Goal: Information Seeking & Learning: Learn about a topic

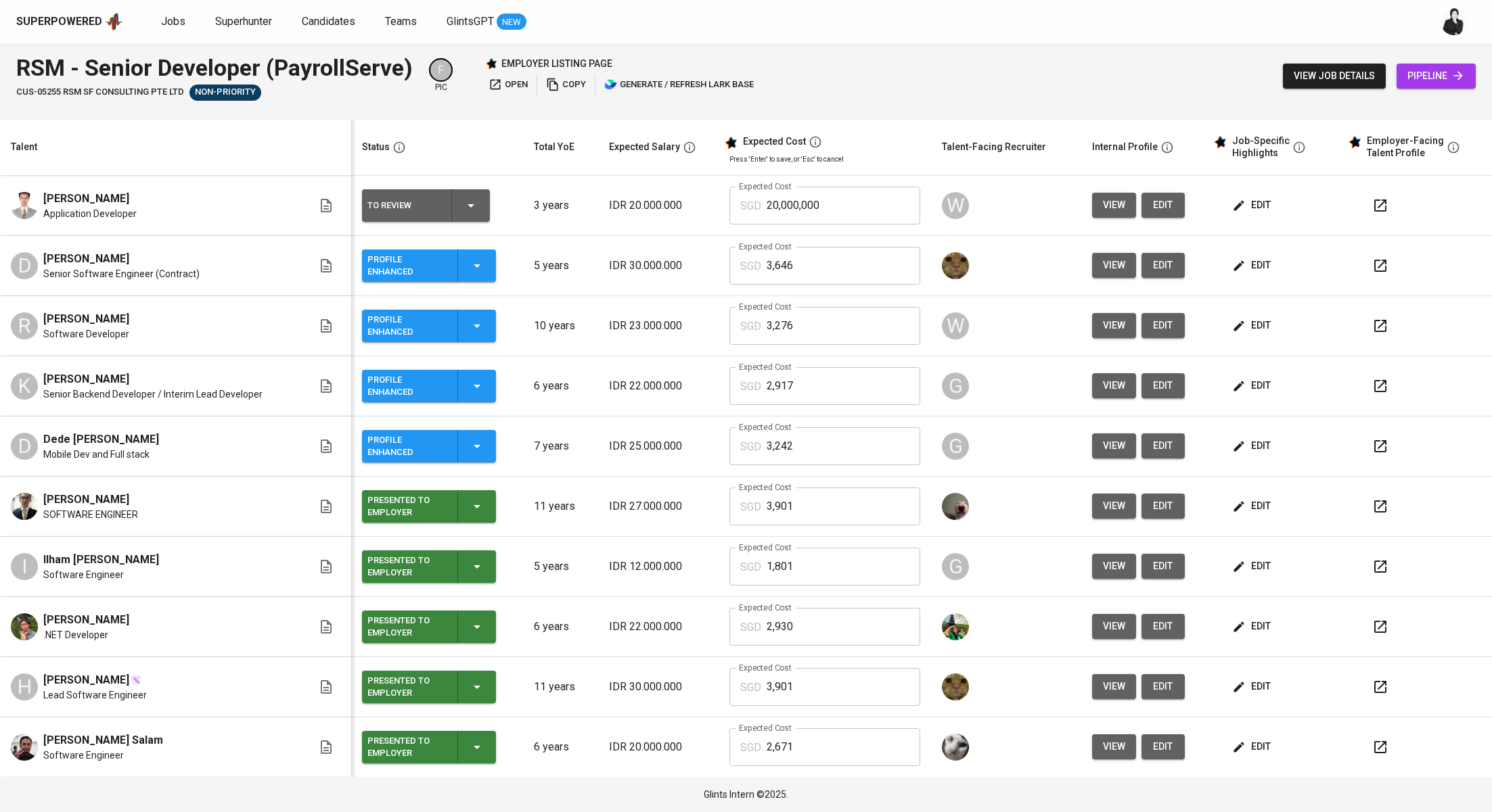
click at [1343, 82] on span "view job details" at bounding box center [1334, 76] width 81 height 17
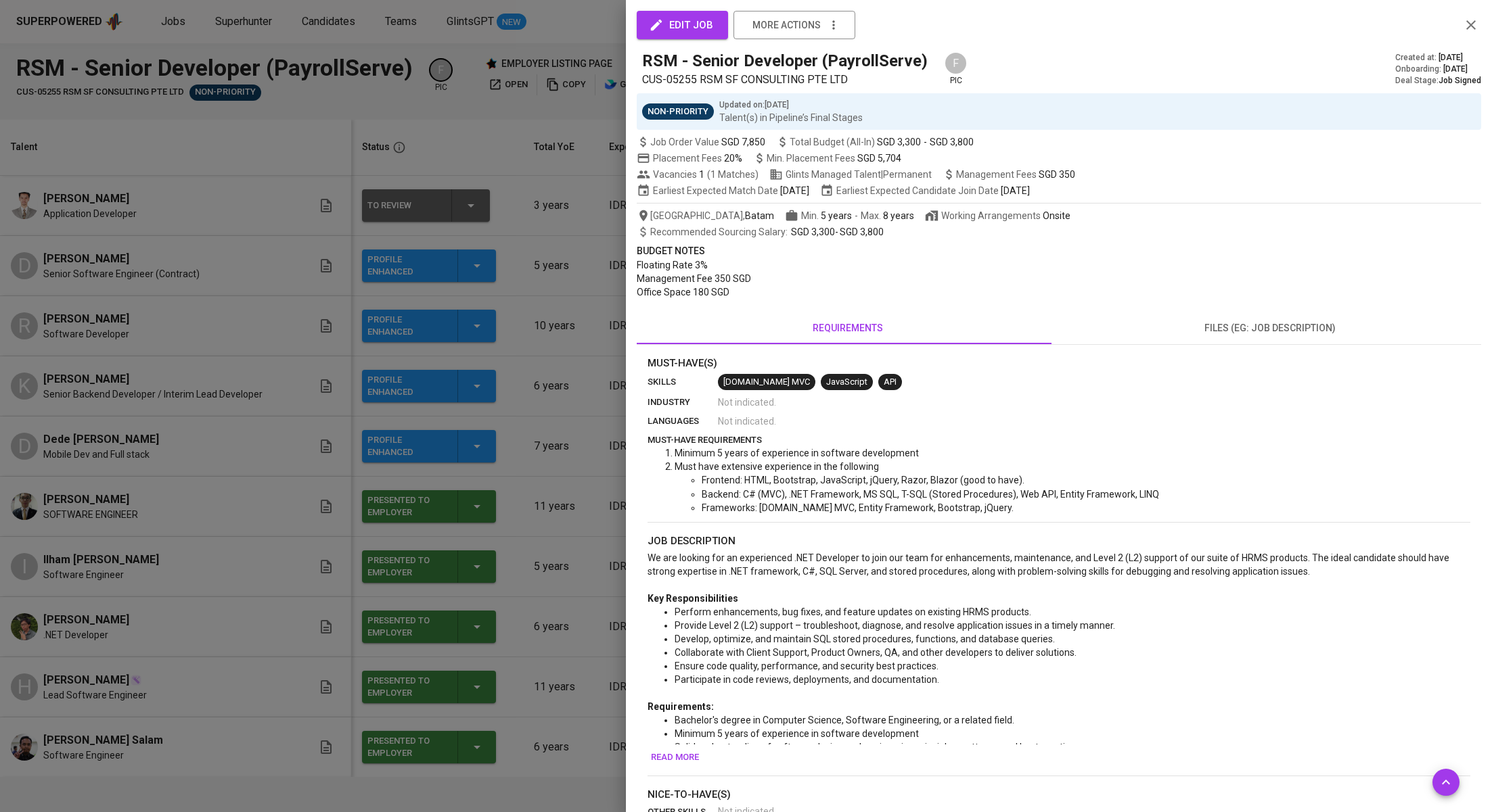
scroll to position [219, 0]
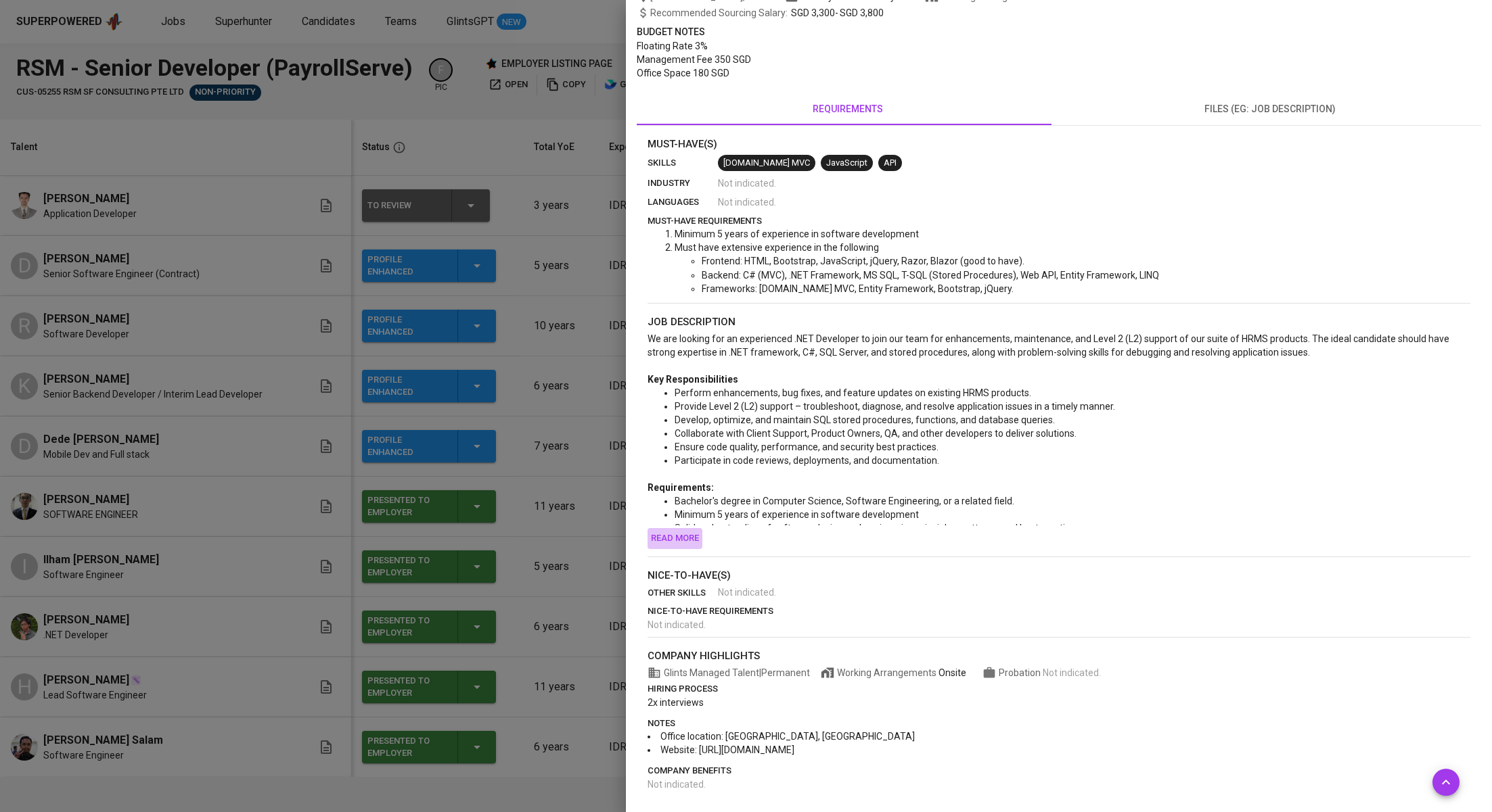
click at [674, 535] on span "Read more" at bounding box center [675, 538] width 48 height 16
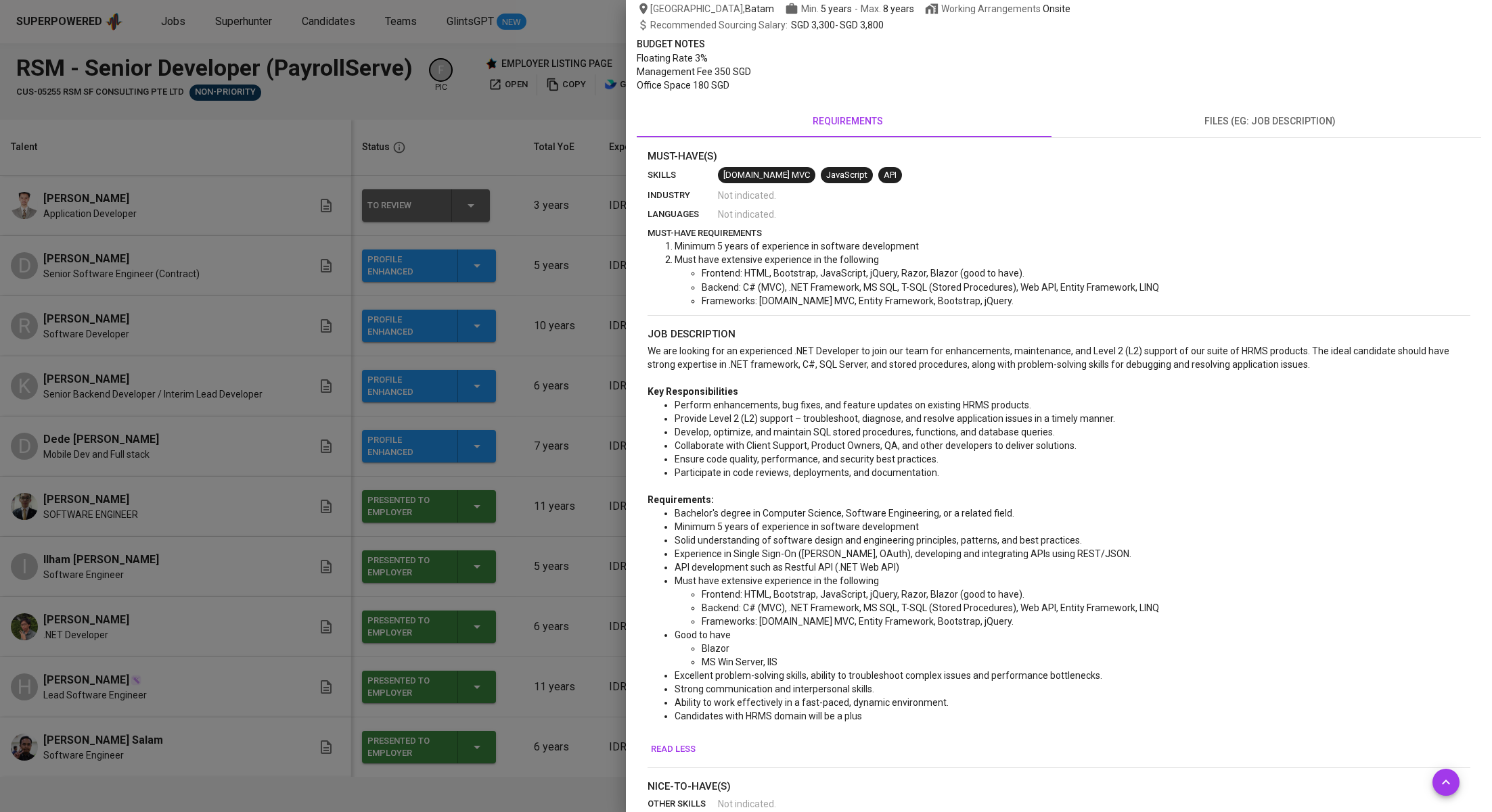
scroll to position [0, 0]
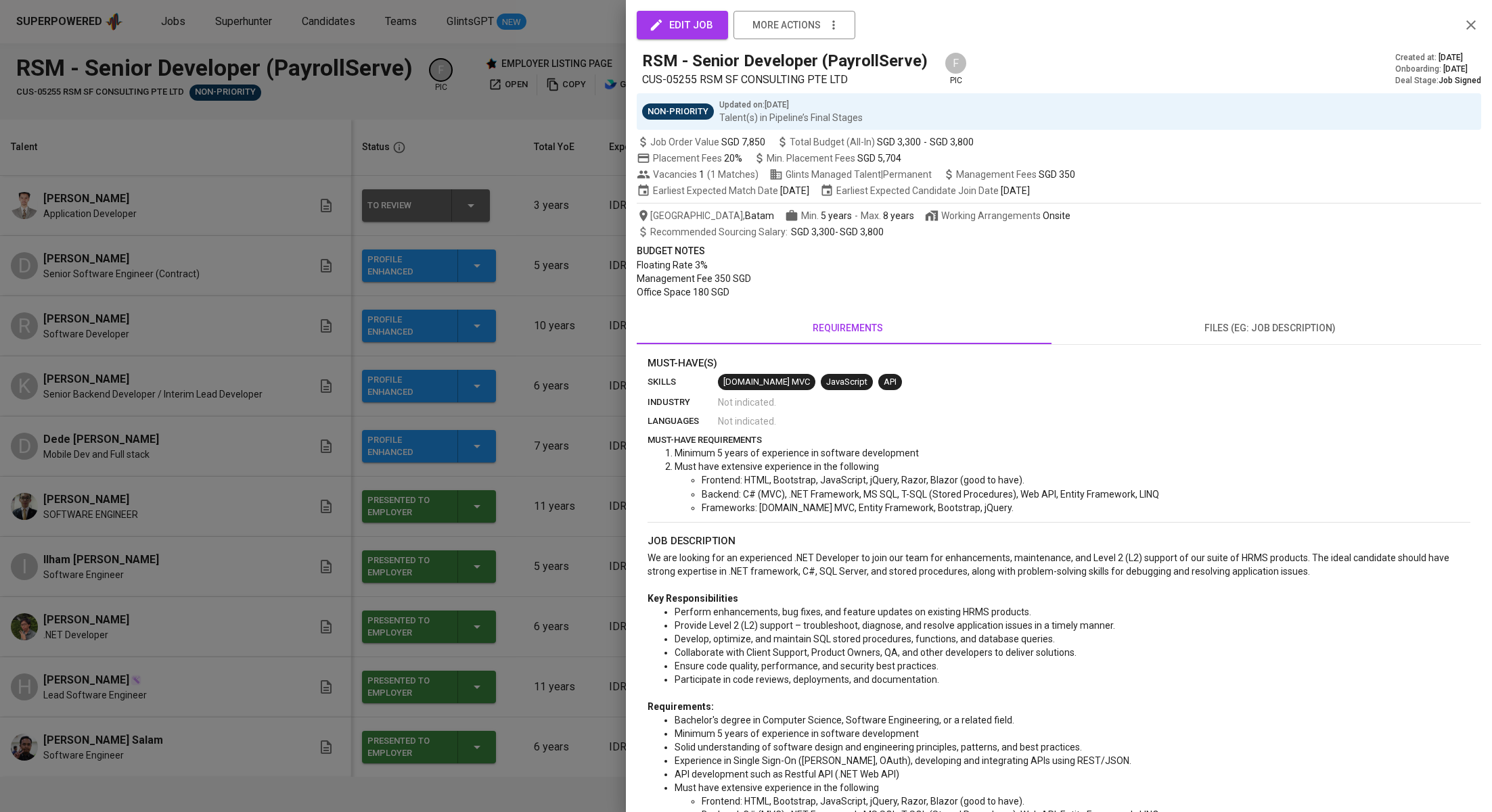
click at [1210, 325] on span "files (eg: job description)" at bounding box center [1270, 328] width 406 height 17
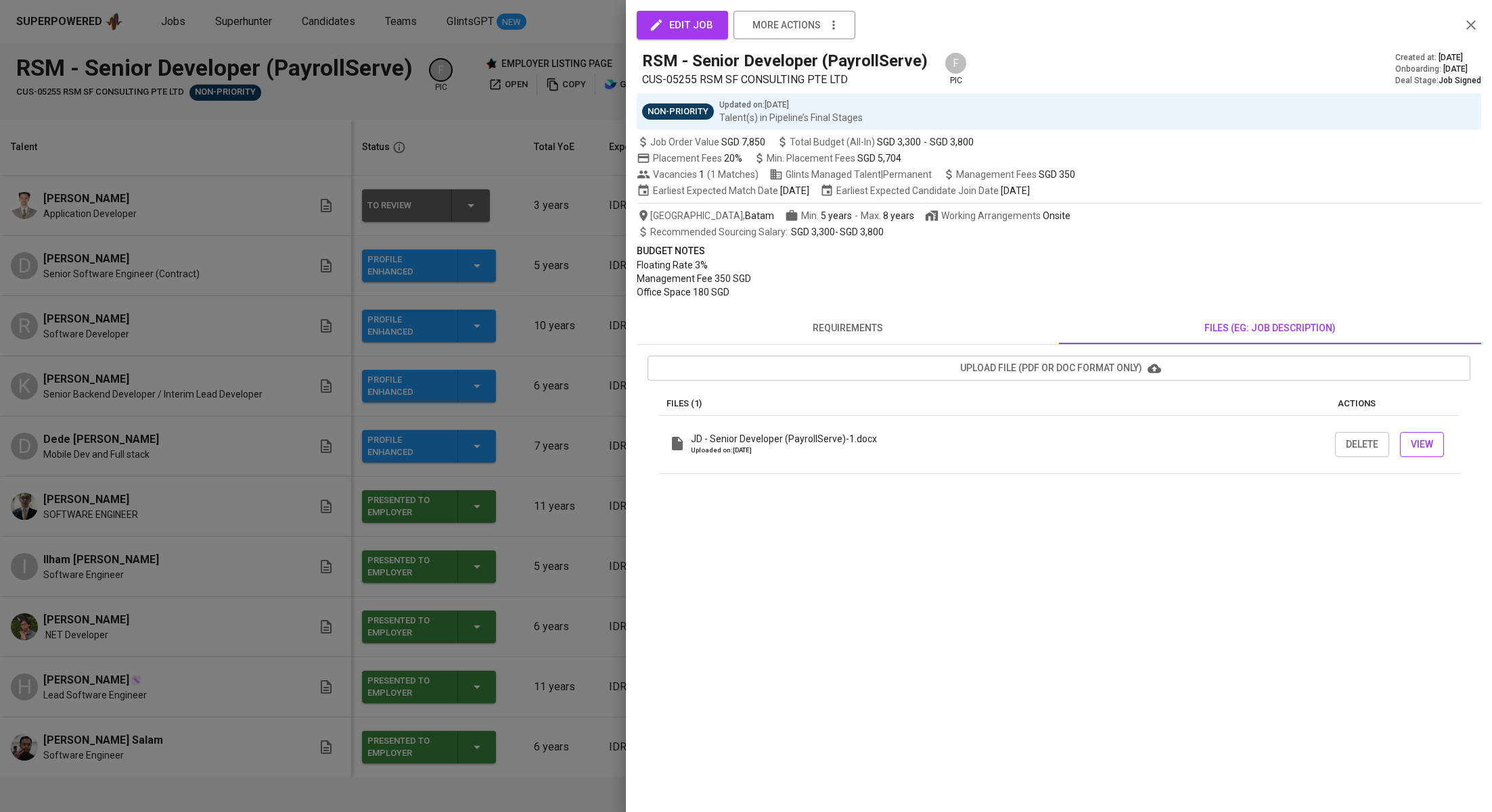
click at [1423, 440] on span "View" at bounding box center [1422, 444] width 22 height 17
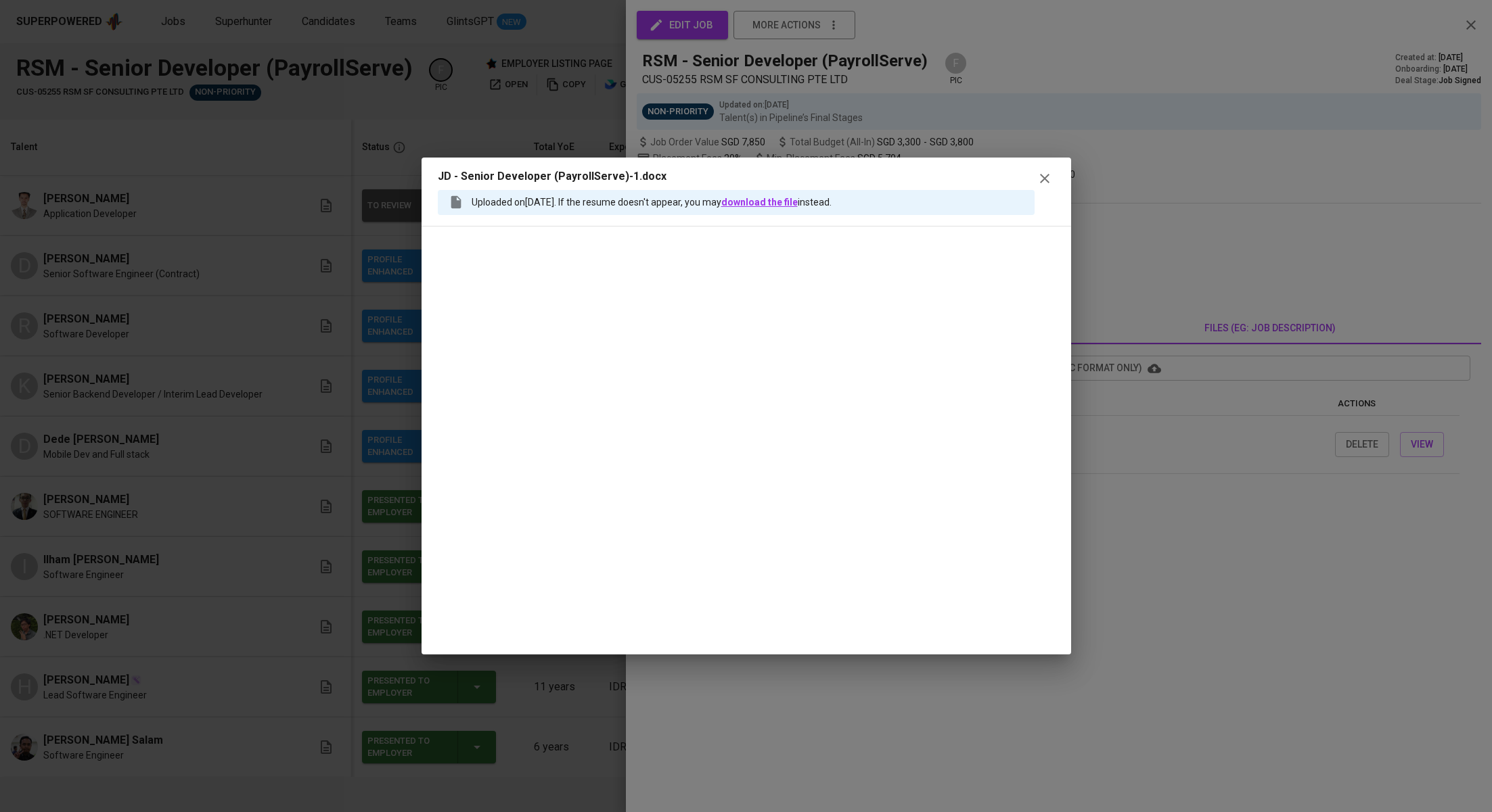
click at [797, 207] on link "download the file" at bounding box center [759, 202] width 76 height 11
click at [1048, 180] on icon "button" at bounding box center [1045, 179] width 16 height 16
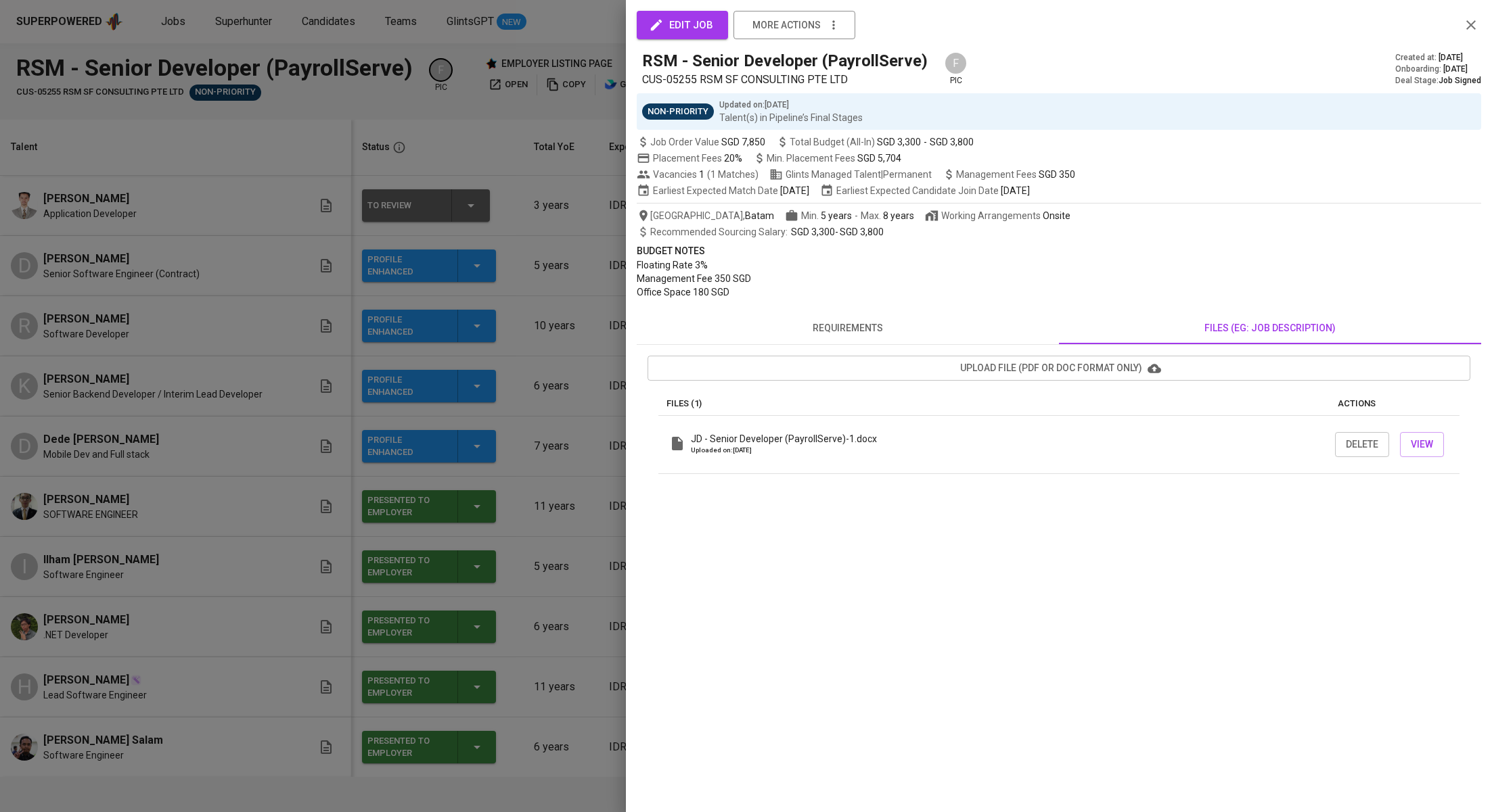
click at [1474, 31] on icon "button" at bounding box center [1471, 25] width 16 height 16
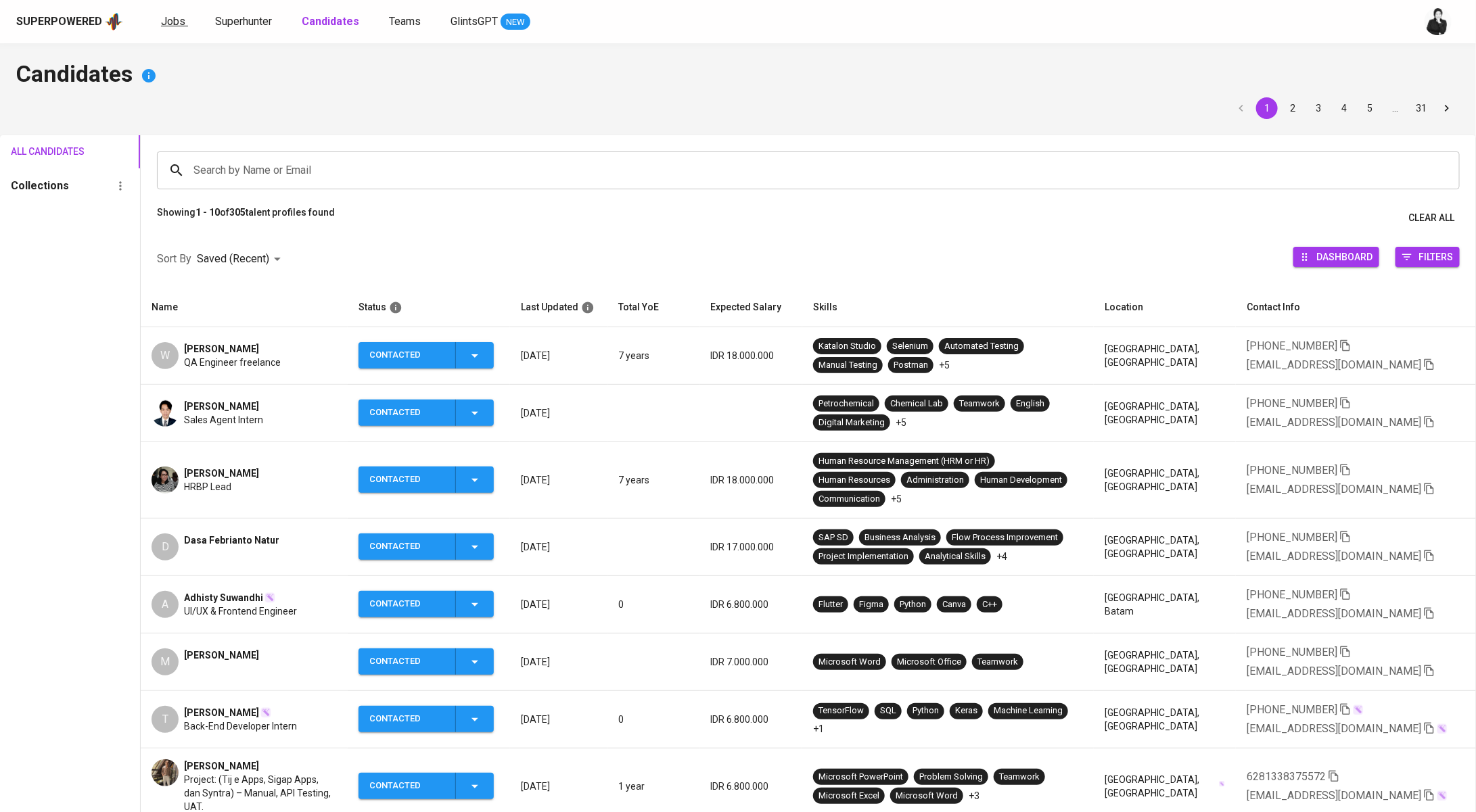
click at [179, 21] on span "Jobs" at bounding box center [173, 21] width 25 height 13
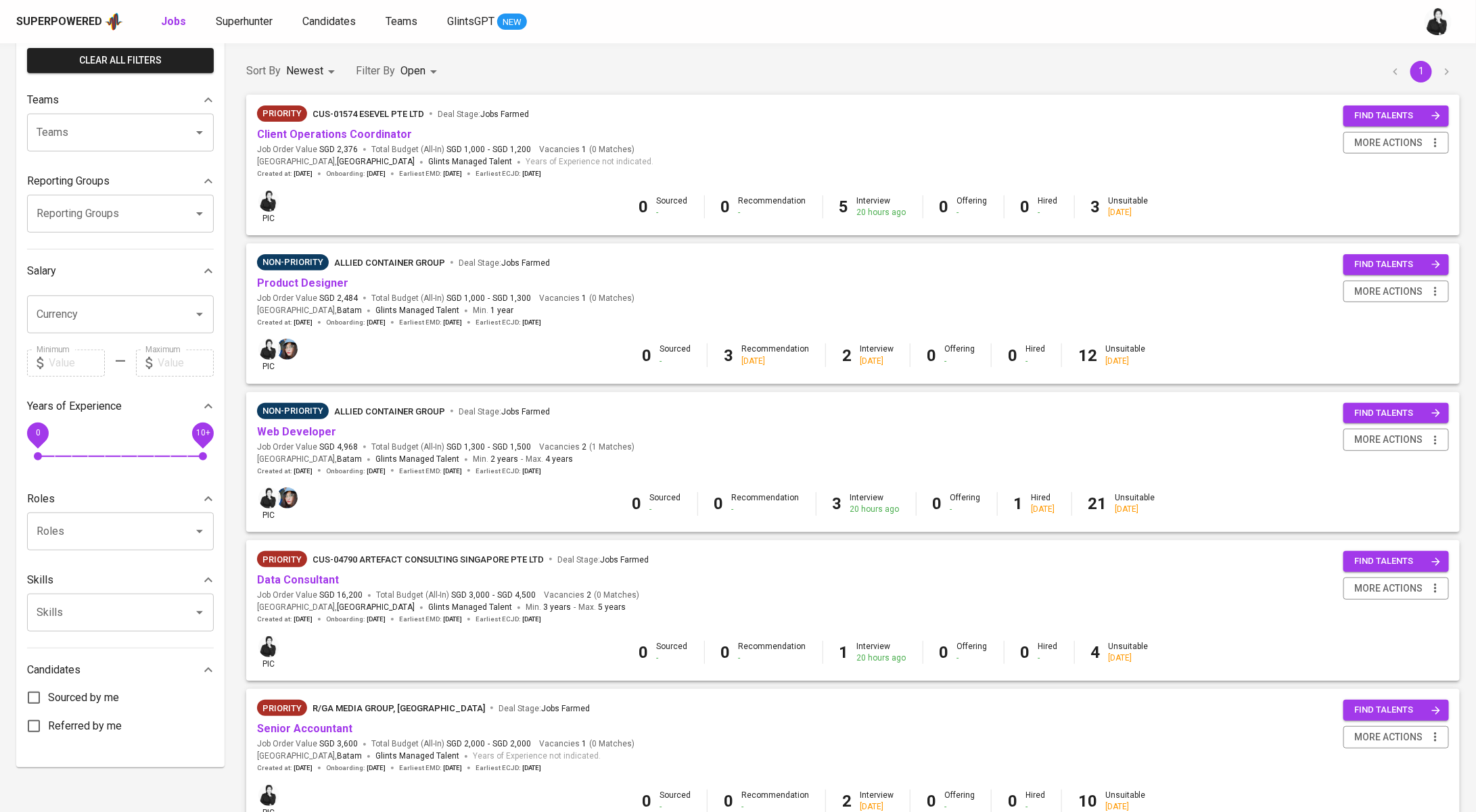
scroll to position [213, 0]
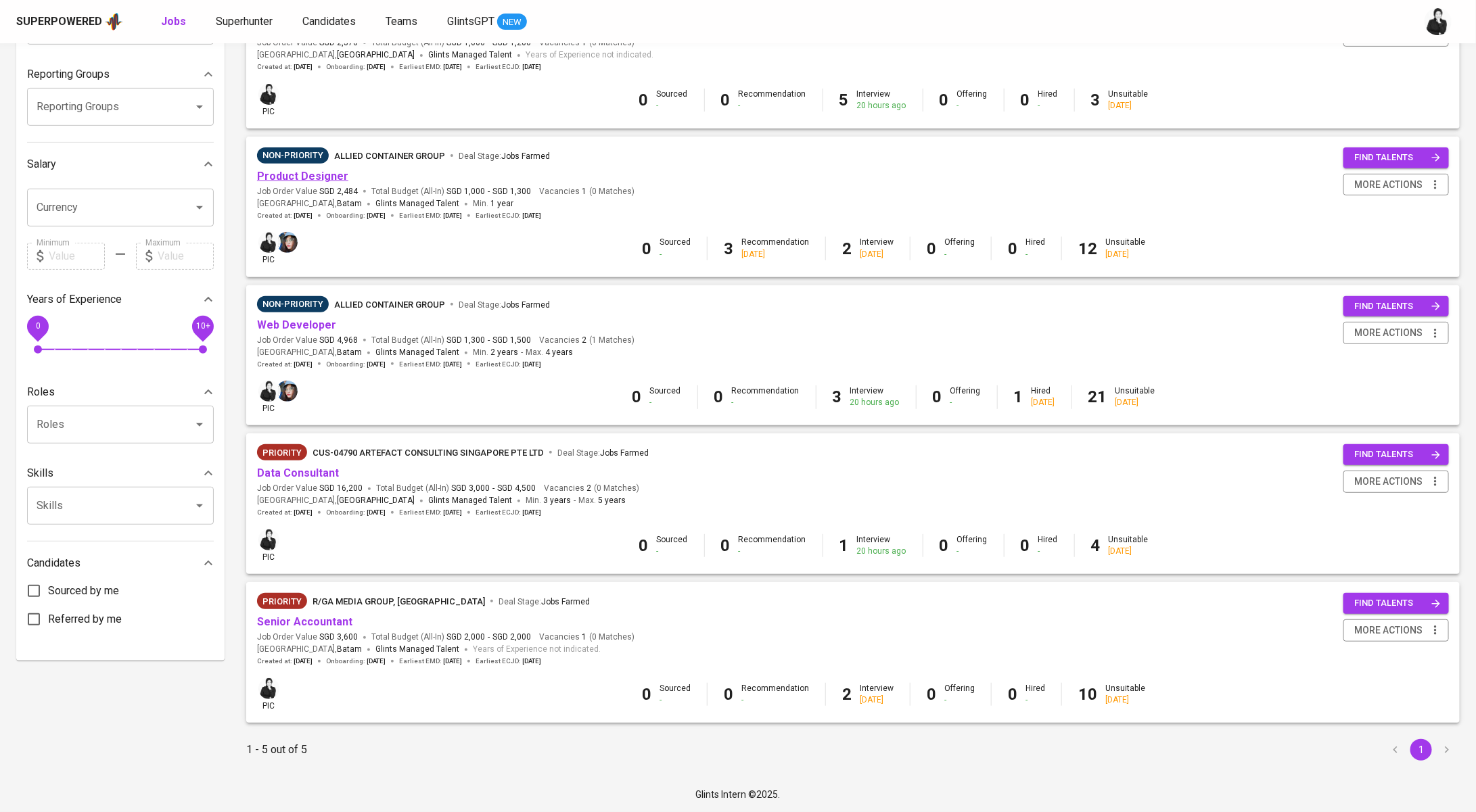
click at [319, 179] on link "Product Designer" at bounding box center [303, 176] width 91 height 13
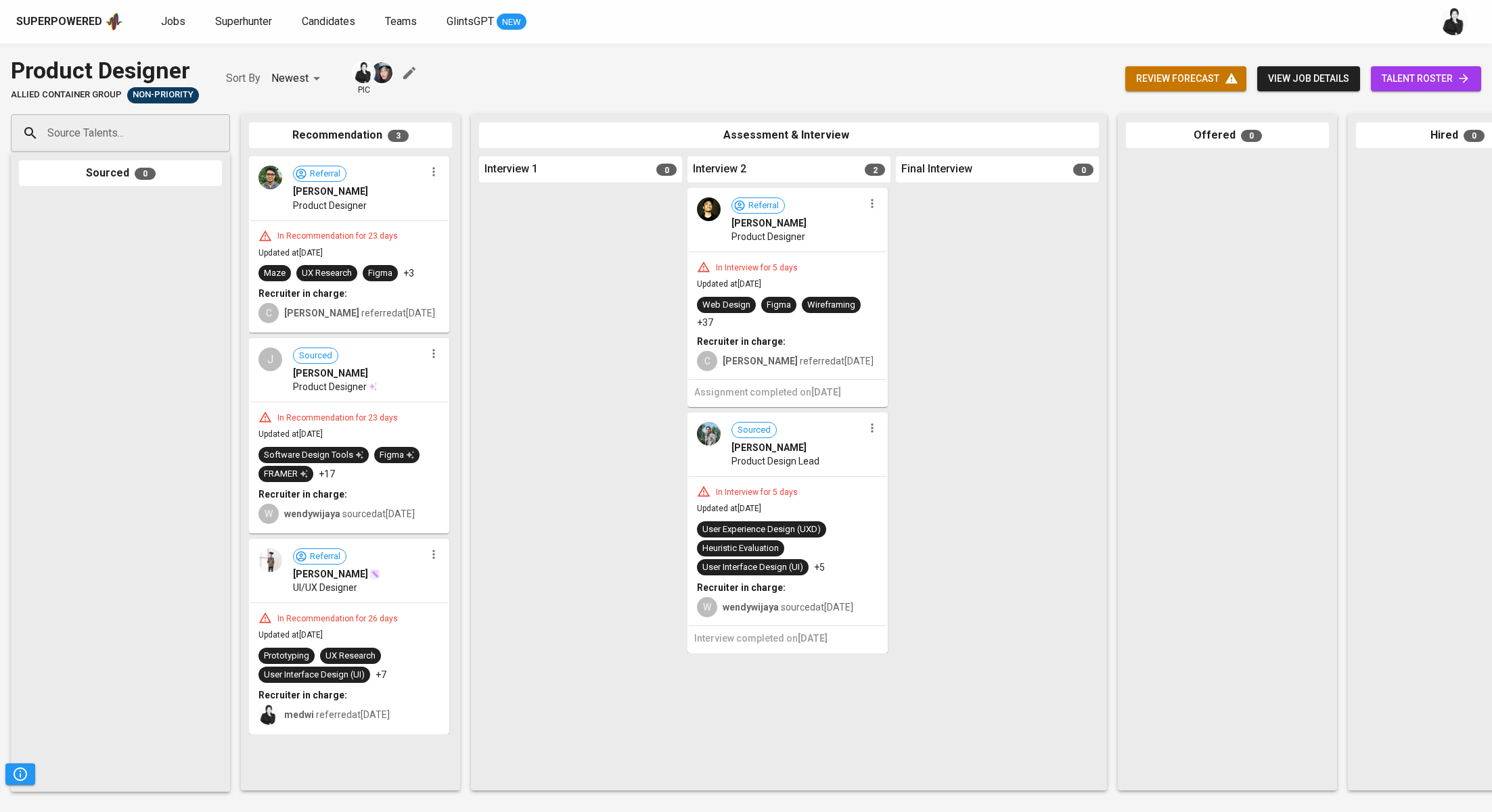
click at [1408, 86] on span "talent roster" at bounding box center [1426, 78] width 89 height 17
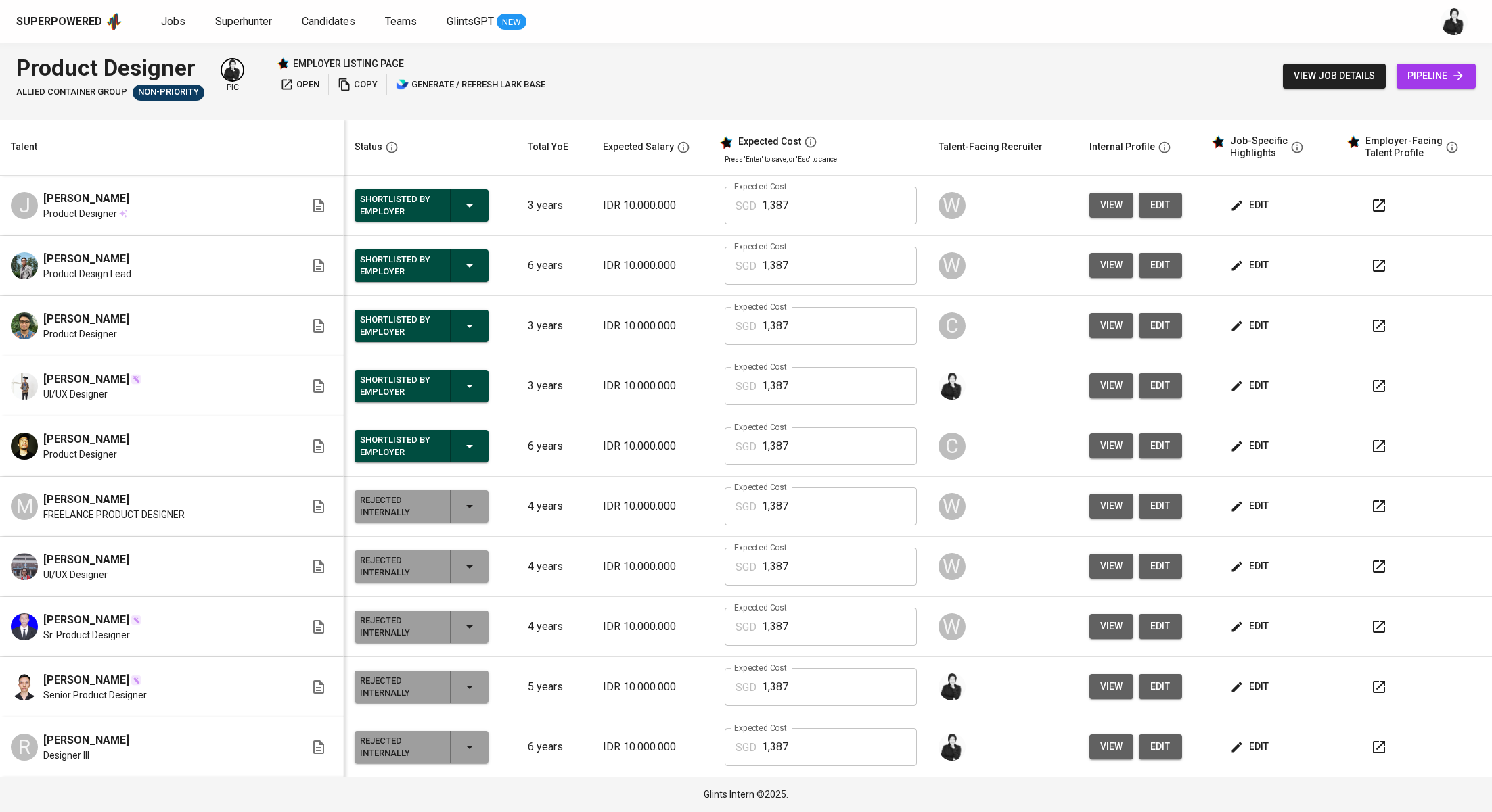
drag, startPoint x: 130, startPoint y: 197, endPoint x: 40, endPoint y: 195, distance: 90.0
click at [40, 195] on div "J [PERSON_NAME] Product Designer" at bounding box center [158, 206] width 295 height 30
copy span "[PERSON_NAME]"
drag, startPoint x: 112, startPoint y: 380, endPoint x: 26, endPoint y: 380, distance: 86.0
click at [26, 380] on div "[PERSON_NAME] UI/UX Designer" at bounding box center [158, 386] width 295 height 30
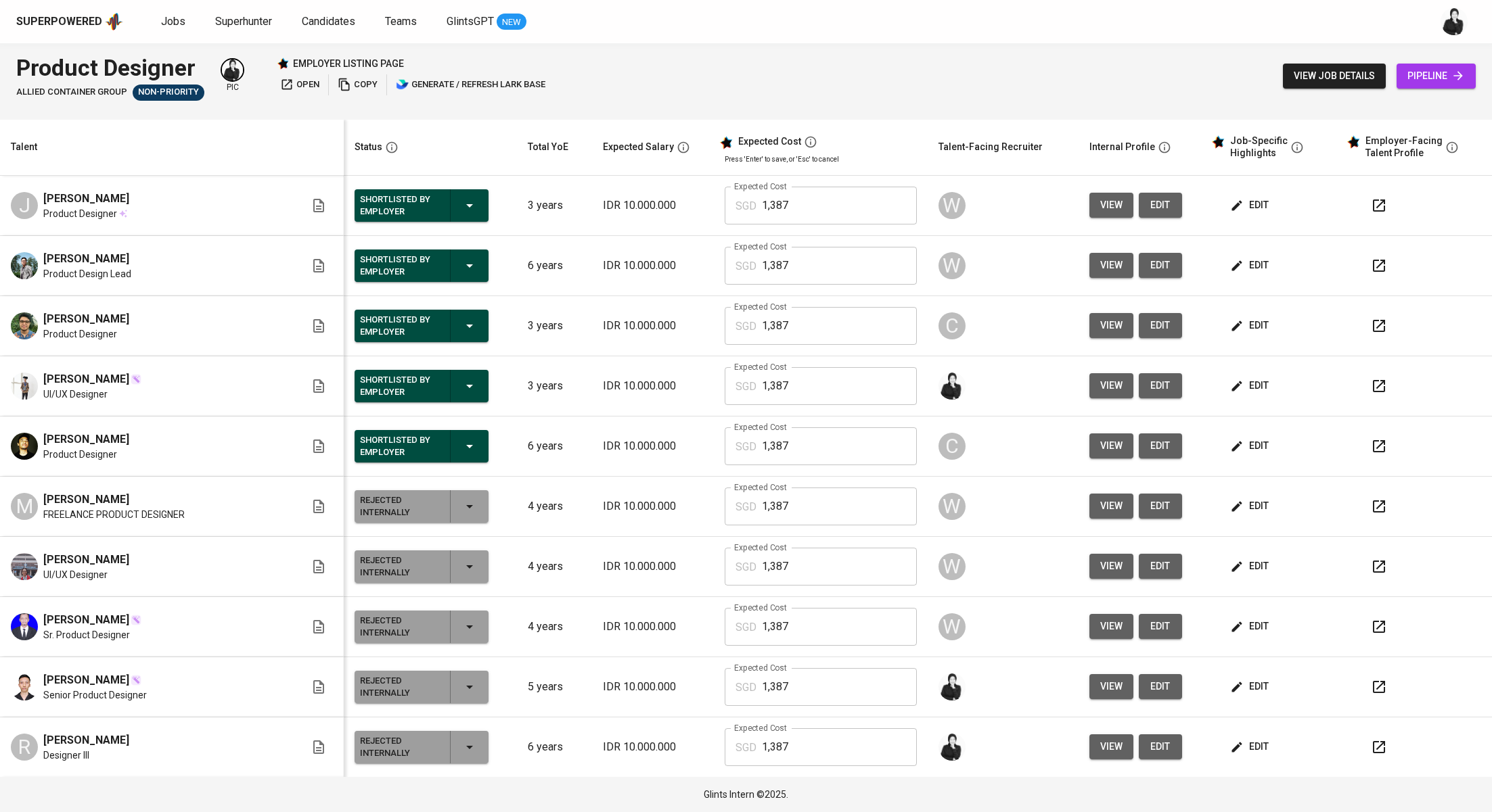
copy span "[PERSON_NAME]"
drag, startPoint x: 146, startPoint y: 317, endPoint x: 37, endPoint y: 317, distance: 109.0
click at [37, 317] on div "[PERSON_NAME] Product Designer" at bounding box center [158, 326] width 295 height 30
copy span "[PERSON_NAME]"
click at [186, 20] on div "Jobs Superhunter Candidates Teams GlintsGPT NEW" at bounding box center [344, 22] width 366 height 17
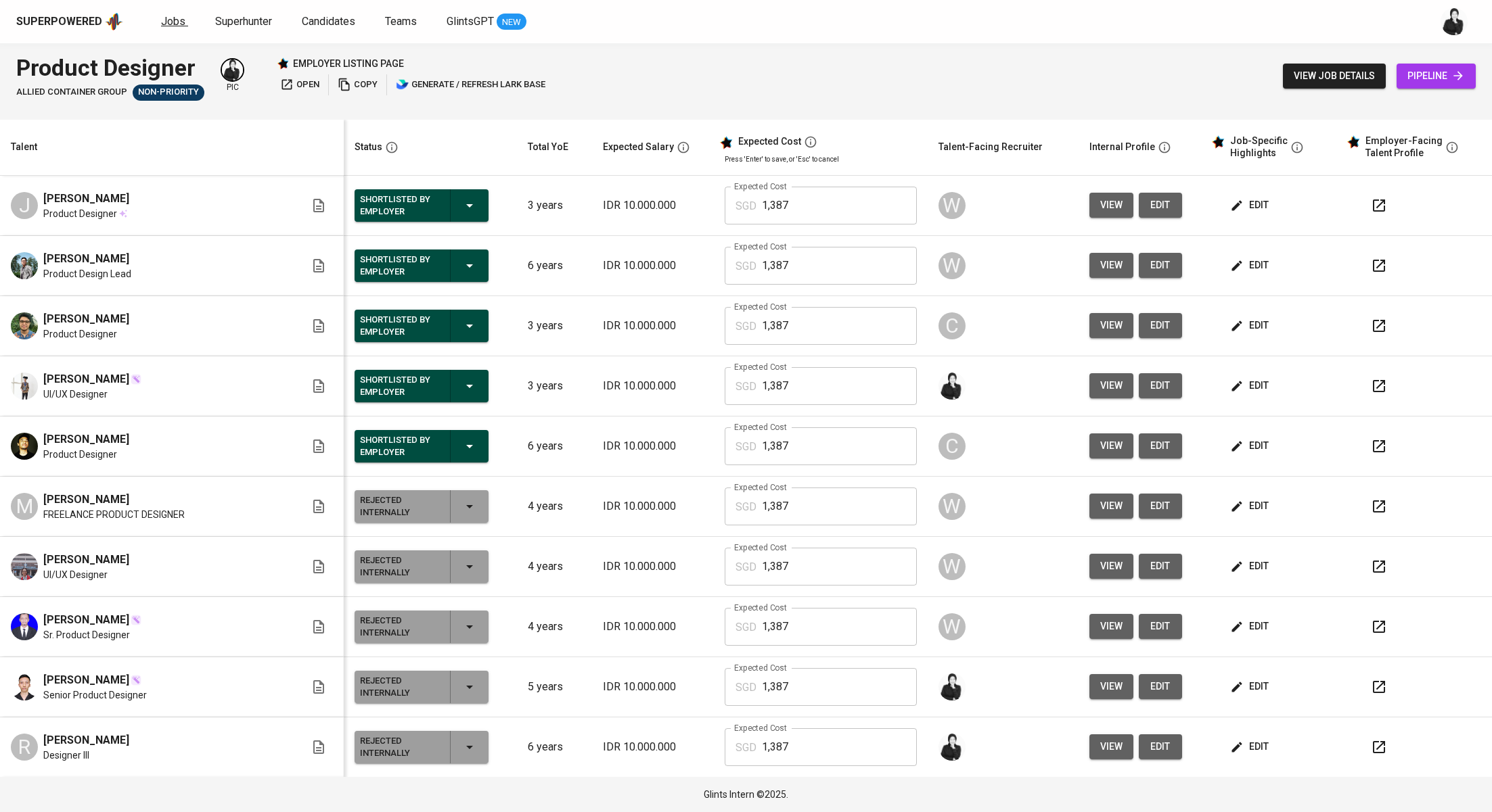
click at [169, 25] on span "Jobs" at bounding box center [173, 21] width 25 height 13
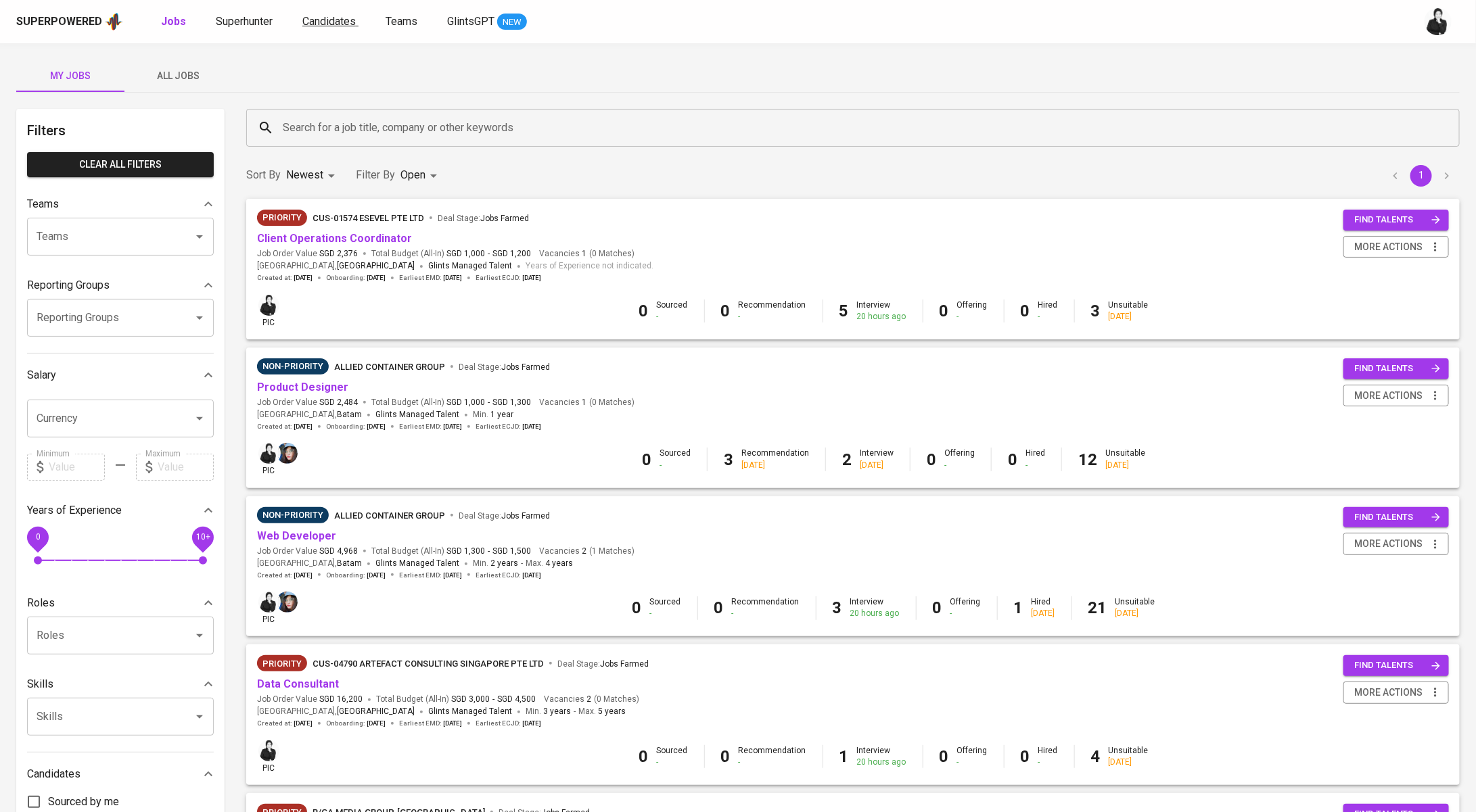
click at [328, 22] on span "Candidates" at bounding box center [329, 21] width 54 height 13
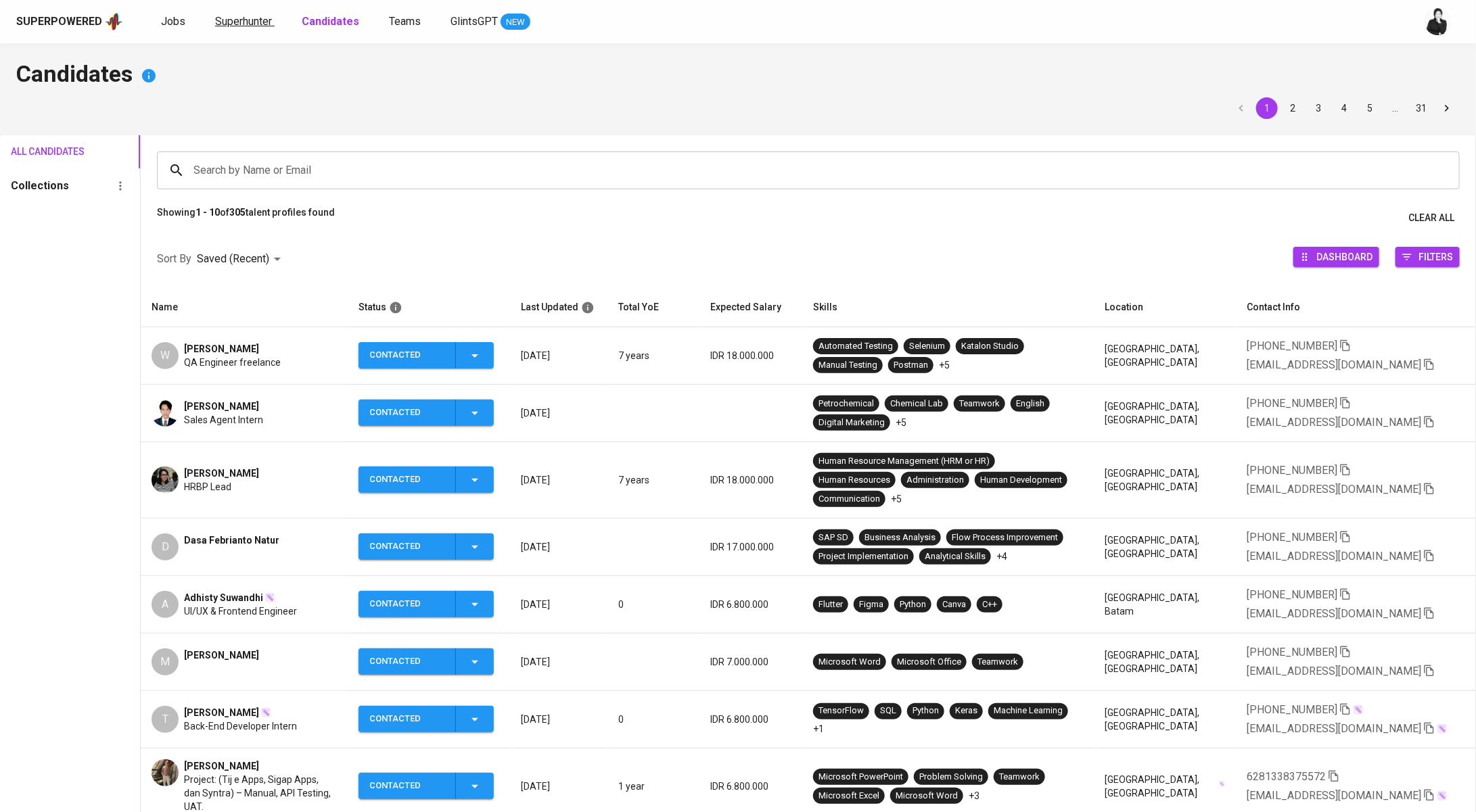
click at [252, 22] on span "Superhunter" at bounding box center [243, 21] width 57 height 13
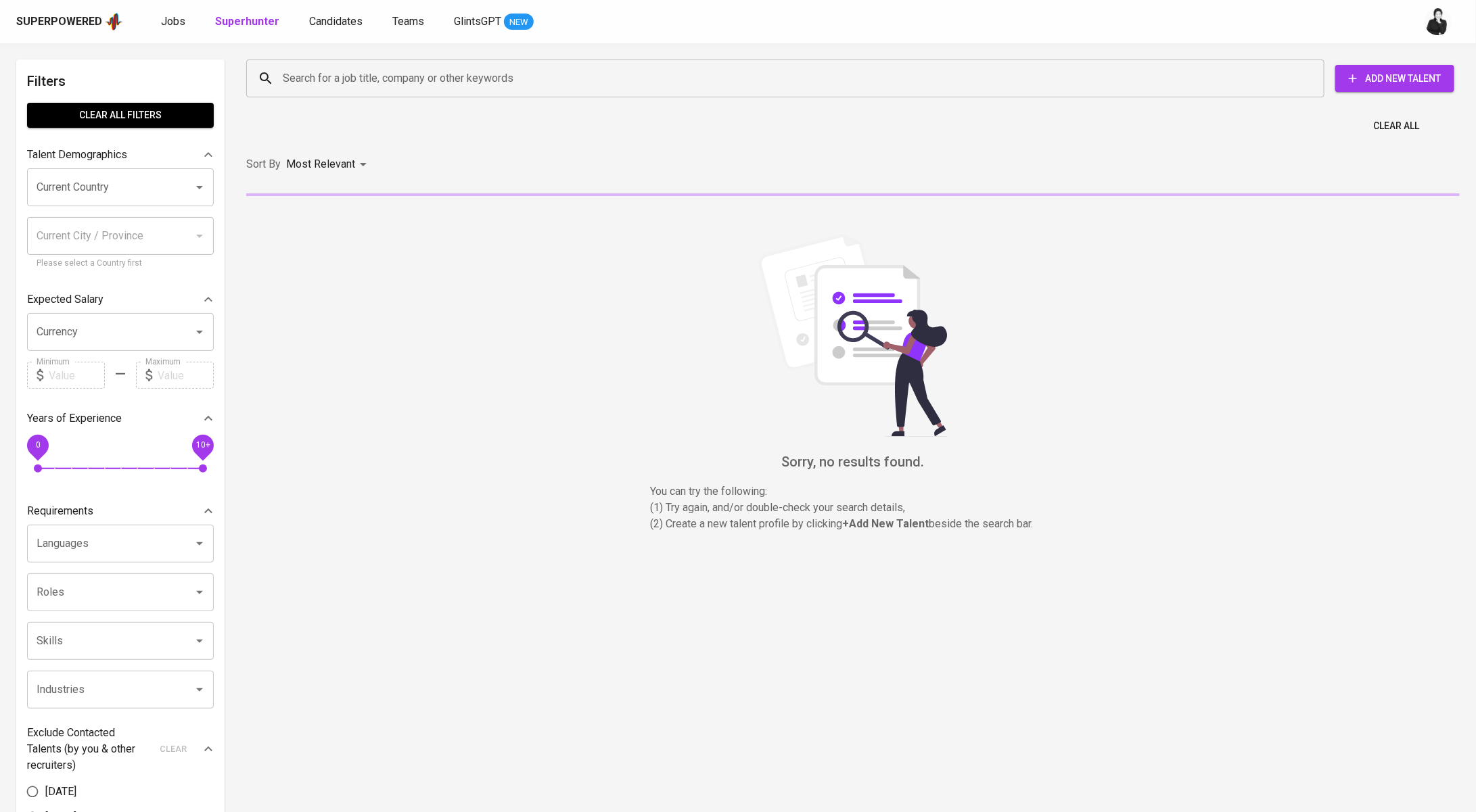
click at [612, 92] on div "Search for a job title, company or other keywords" at bounding box center [785, 78] width 1078 height 38
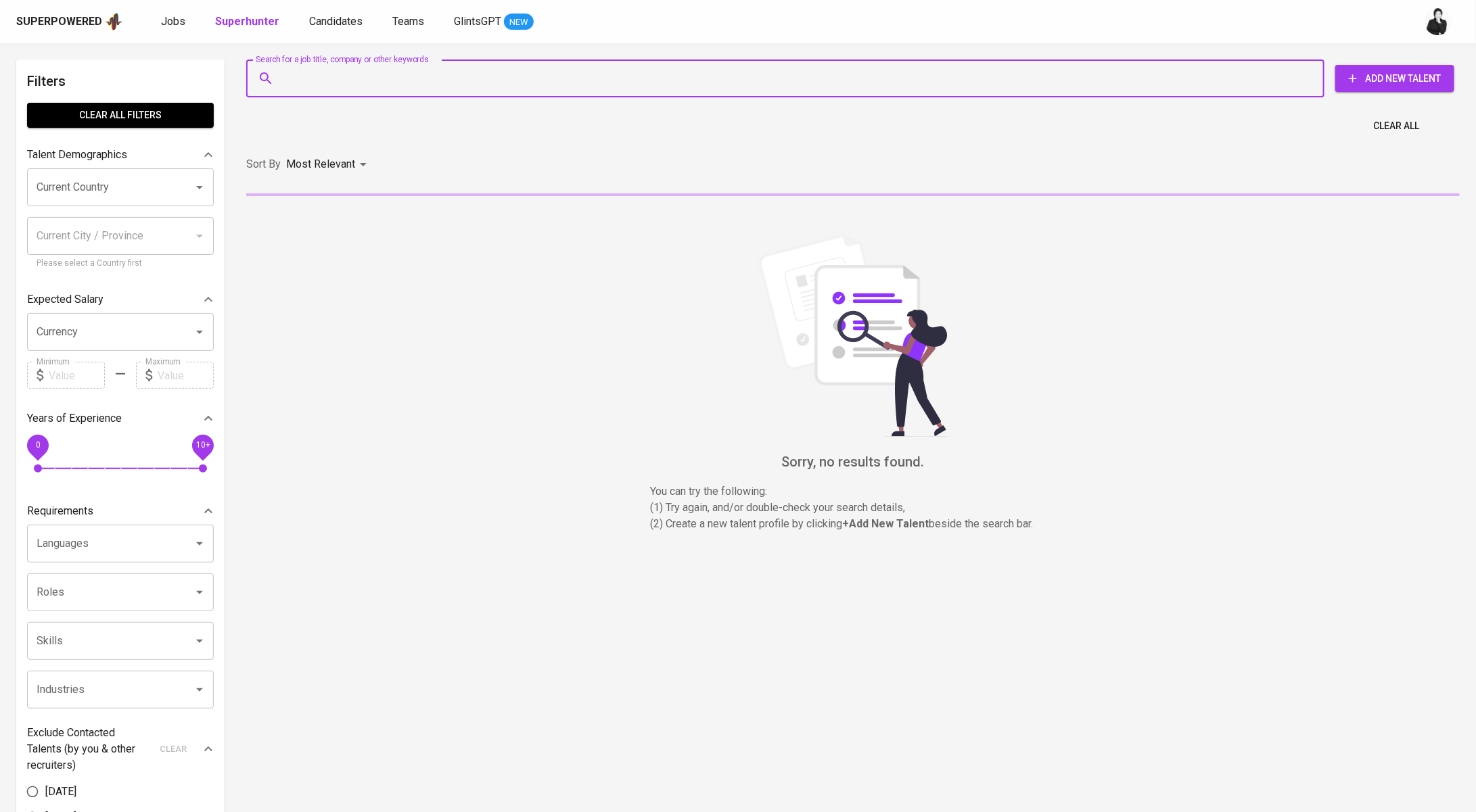
paste input "[EMAIL_ADDRESS][DOMAIN_NAME]"
type input "[EMAIL_ADDRESS][DOMAIN_NAME]"
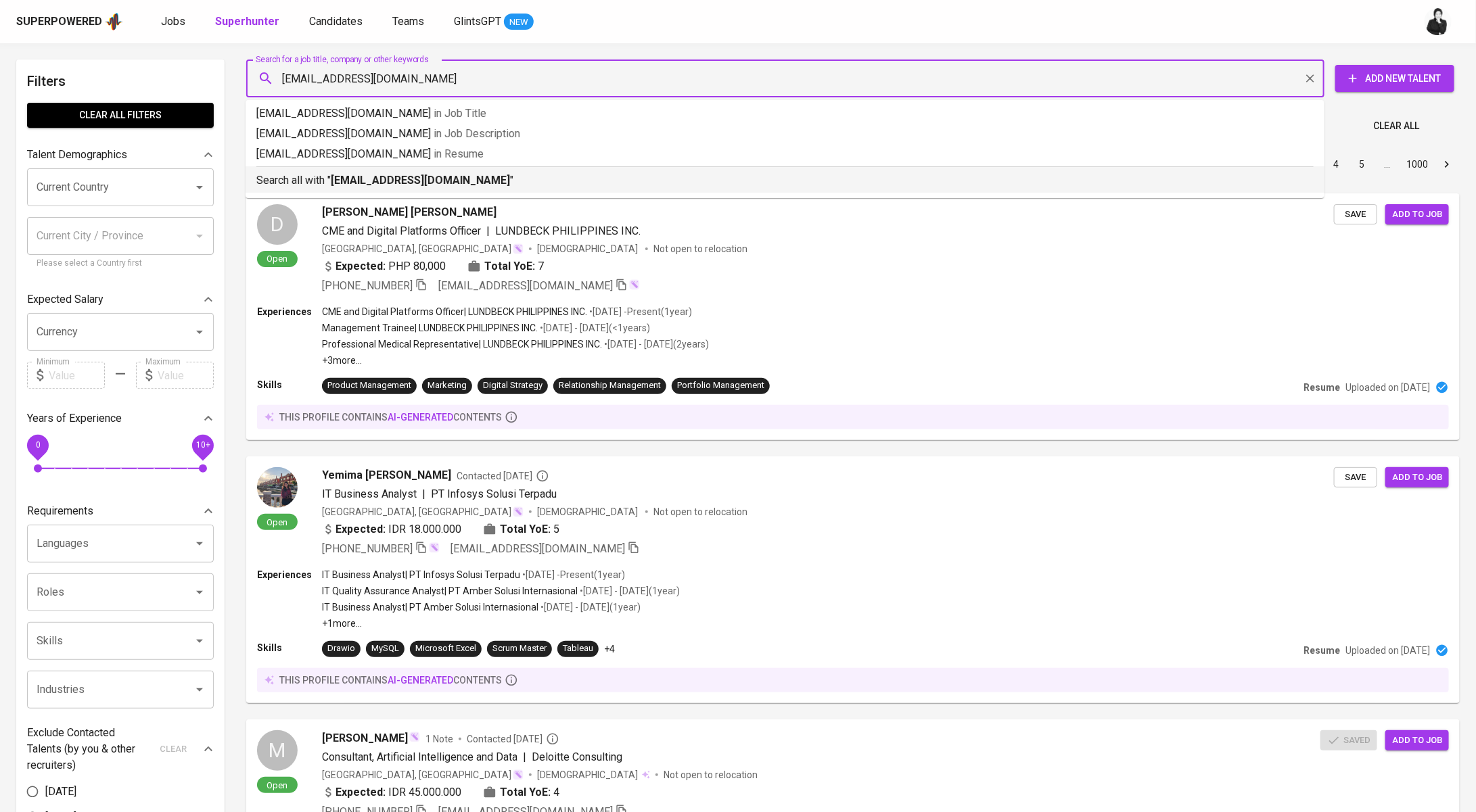
click at [531, 175] on p "Search all with " [EMAIL_ADDRESS][DOMAIN_NAME] "" at bounding box center [785, 180] width 1058 height 16
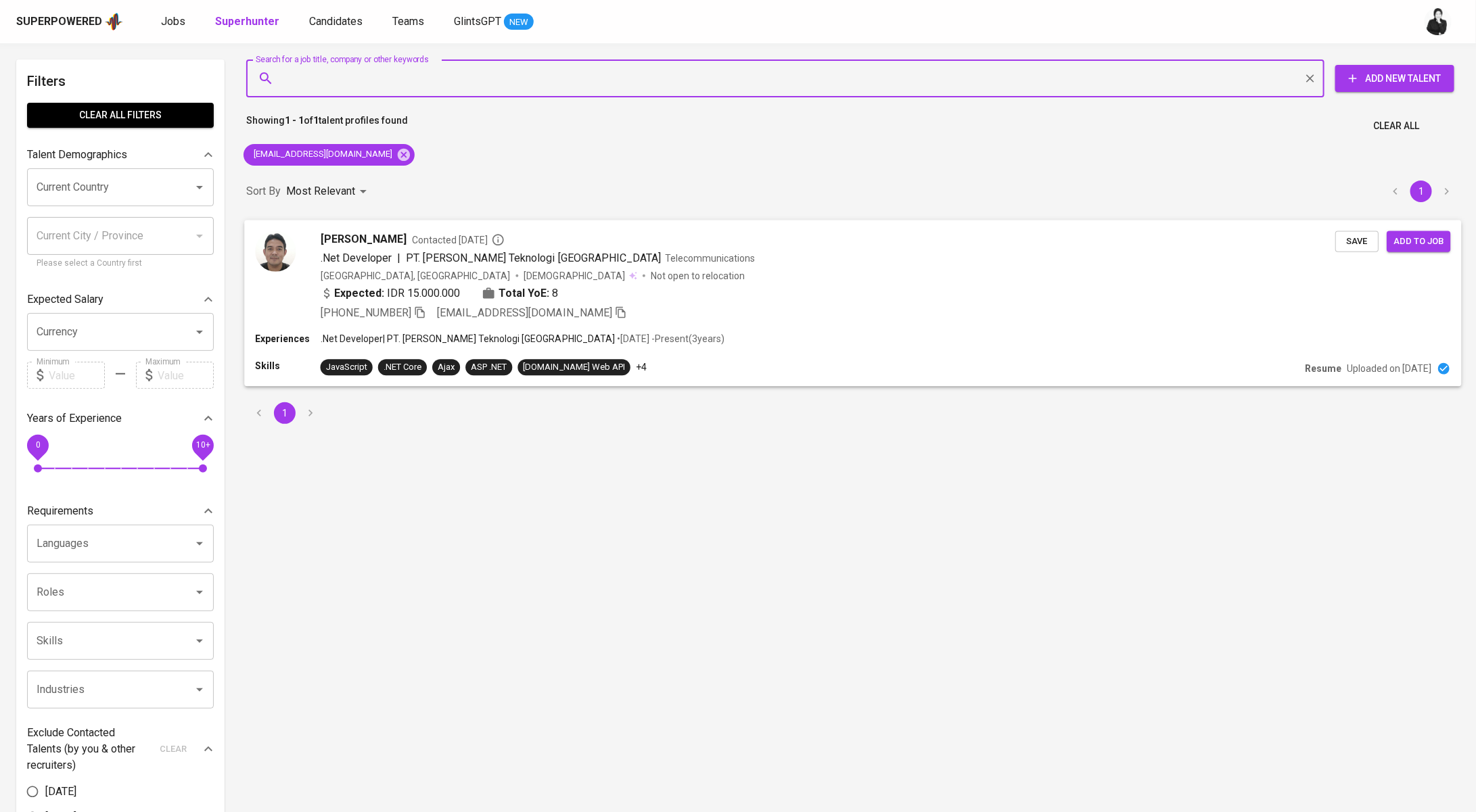
click at [433, 241] on span "Contacted [DATE]" at bounding box center [458, 239] width 92 height 13
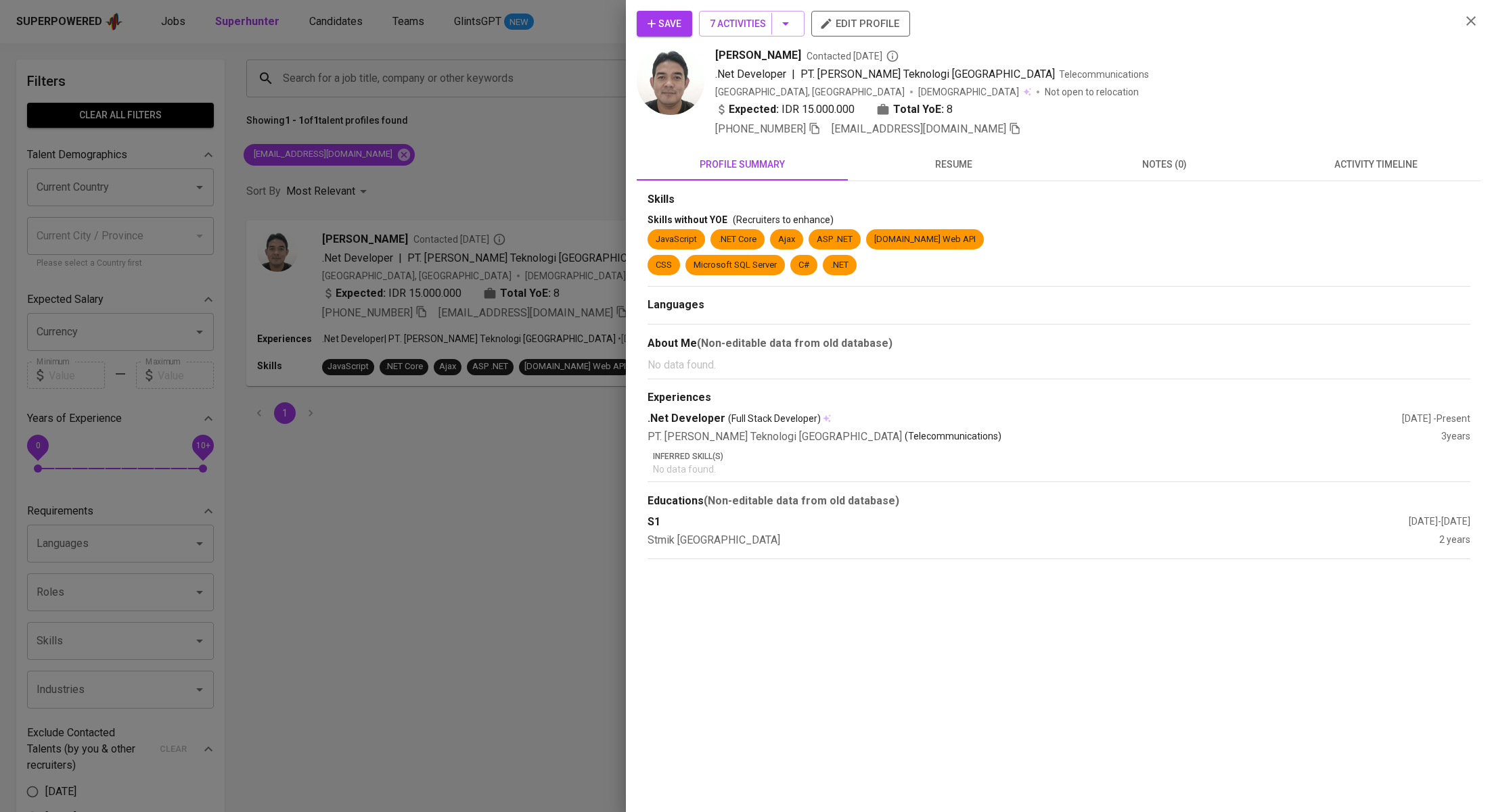
click at [1406, 166] on span "activity timeline" at bounding box center [1375, 165] width 195 height 17
